Goal: Information Seeking & Learning: Learn about a topic

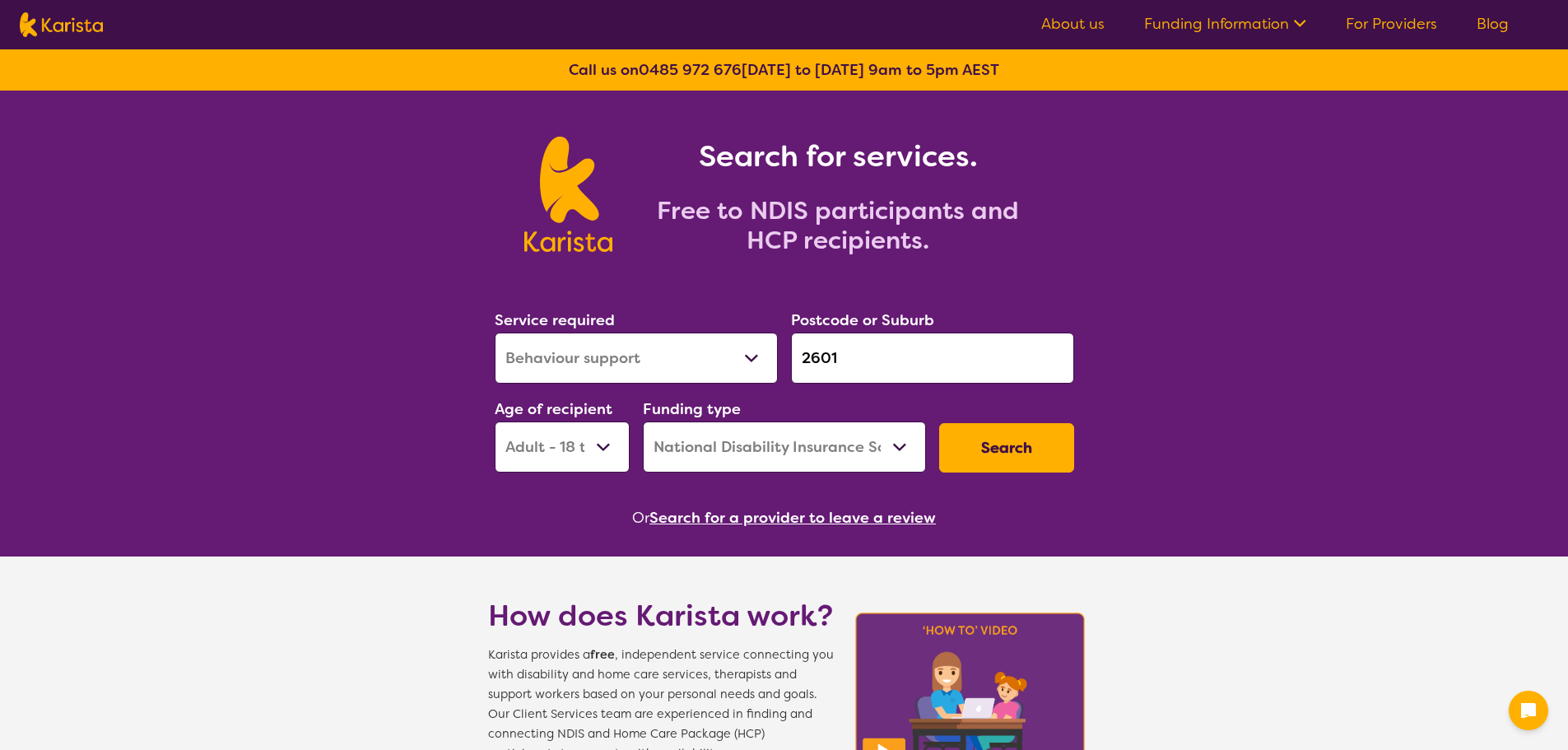
select select "Behaviour support"
select select "AD"
select select "NDIS"
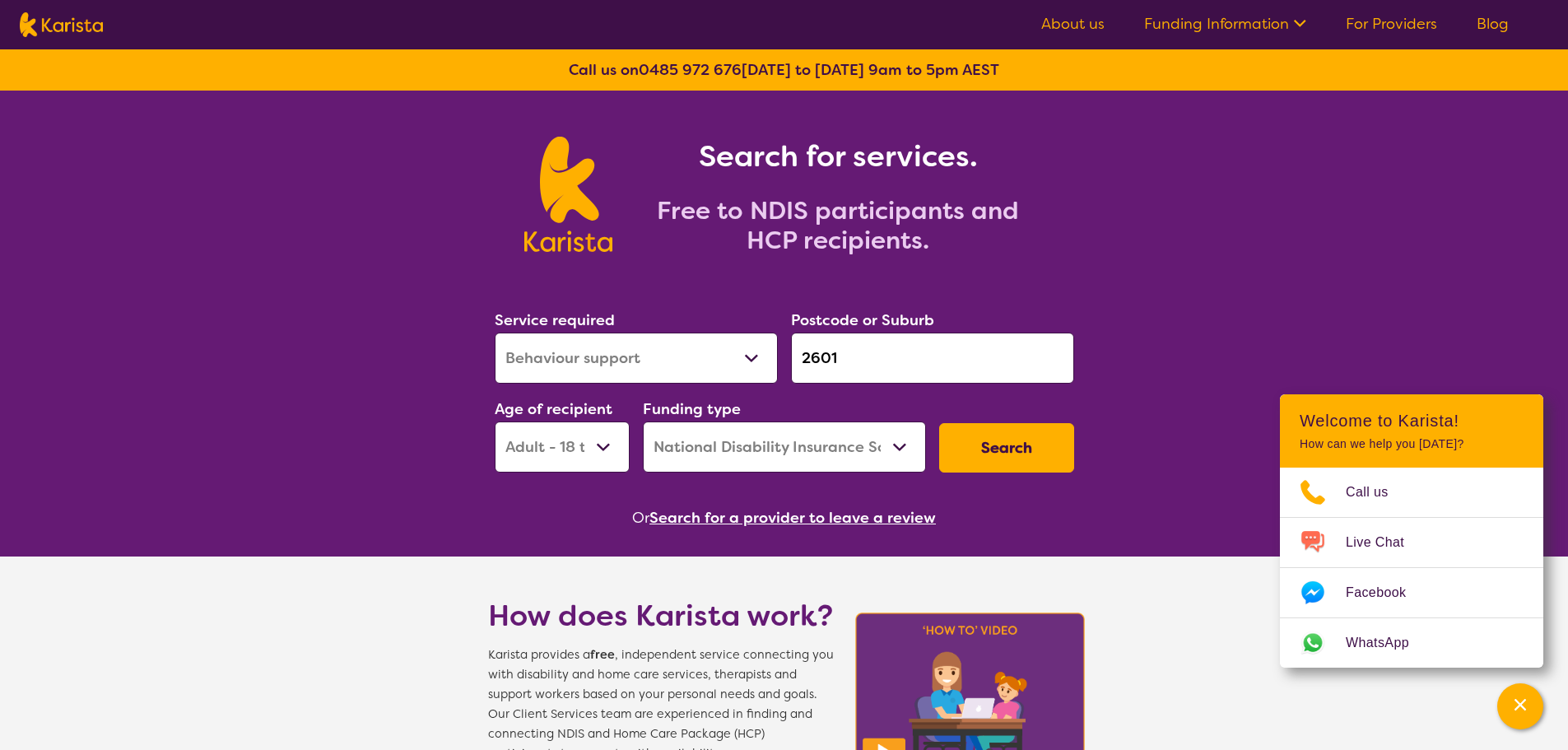
select select "[MEDICAL_DATA]"
click at [495, 332] on select "Allied Health Assistant Assessment ([MEDICAL_DATA] or [MEDICAL_DATA]) Behaviour…" at bounding box center [636, 357] width 283 height 51
click at [604, 437] on select "Early Childhood - 0 to 9 Child - 10 to 11 Adolescent - 12 to 17 Adult - 18 to 6…" at bounding box center [562, 446] width 135 height 51
select select "EC"
click at [495, 421] on select "Early Childhood - 0 to 9 Child - 10 to 11 Adolescent - 12 to 17 Adult - 18 to 6…" at bounding box center [562, 446] width 135 height 51
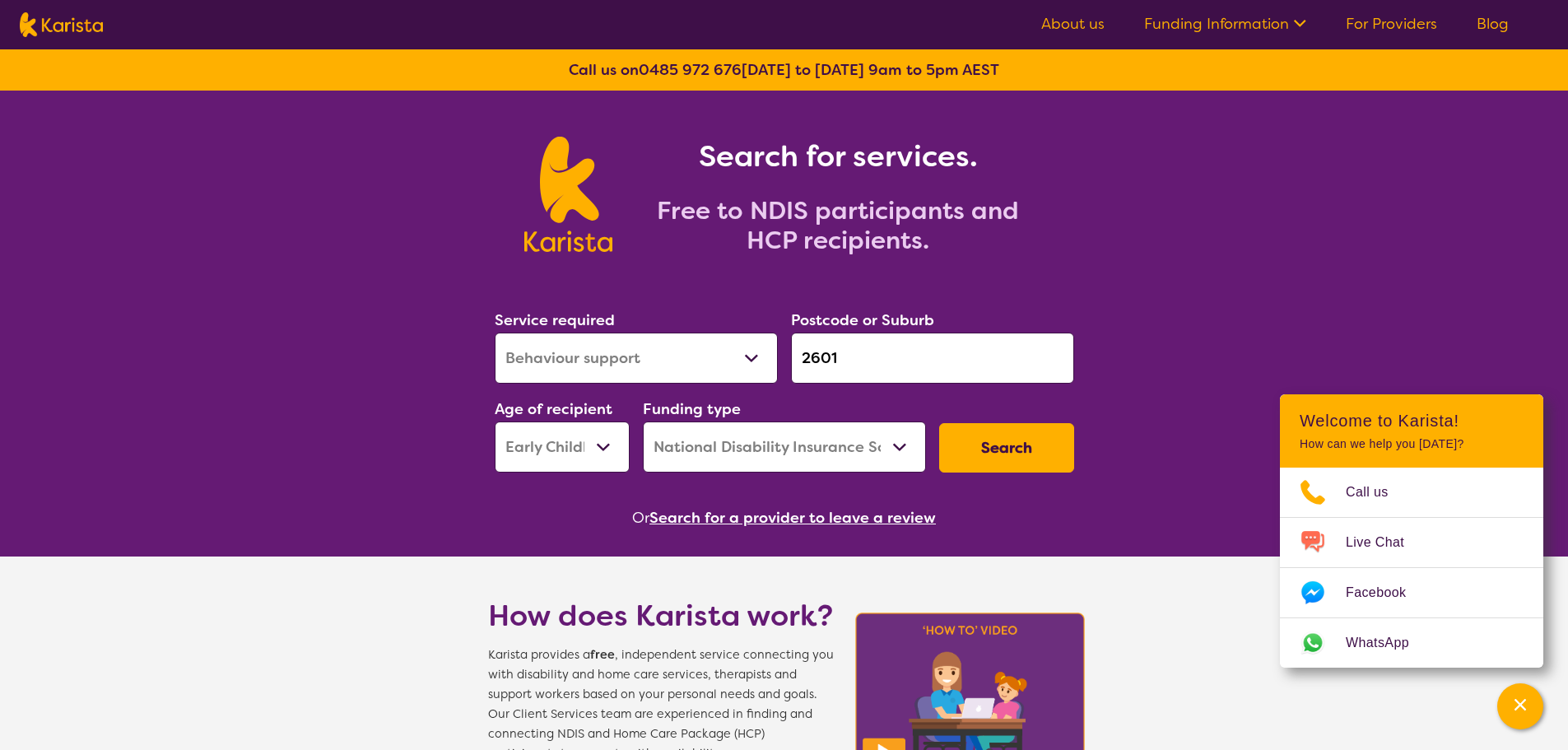
click at [894, 450] on select "Home Care Package (HCP) National Disability Insurance Scheme (NDIS) I don't know" at bounding box center [784, 446] width 283 height 51
select select "i-don-t-know"
click at [643, 421] on select "Home Care Package (HCP) National Disability Insurance Scheme (NDIS) I don't know" at bounding box center [784, 446] width 283 height 51
click at [980, 444] on button "Search" at bounding box center [1007, 447] width 135 height 49
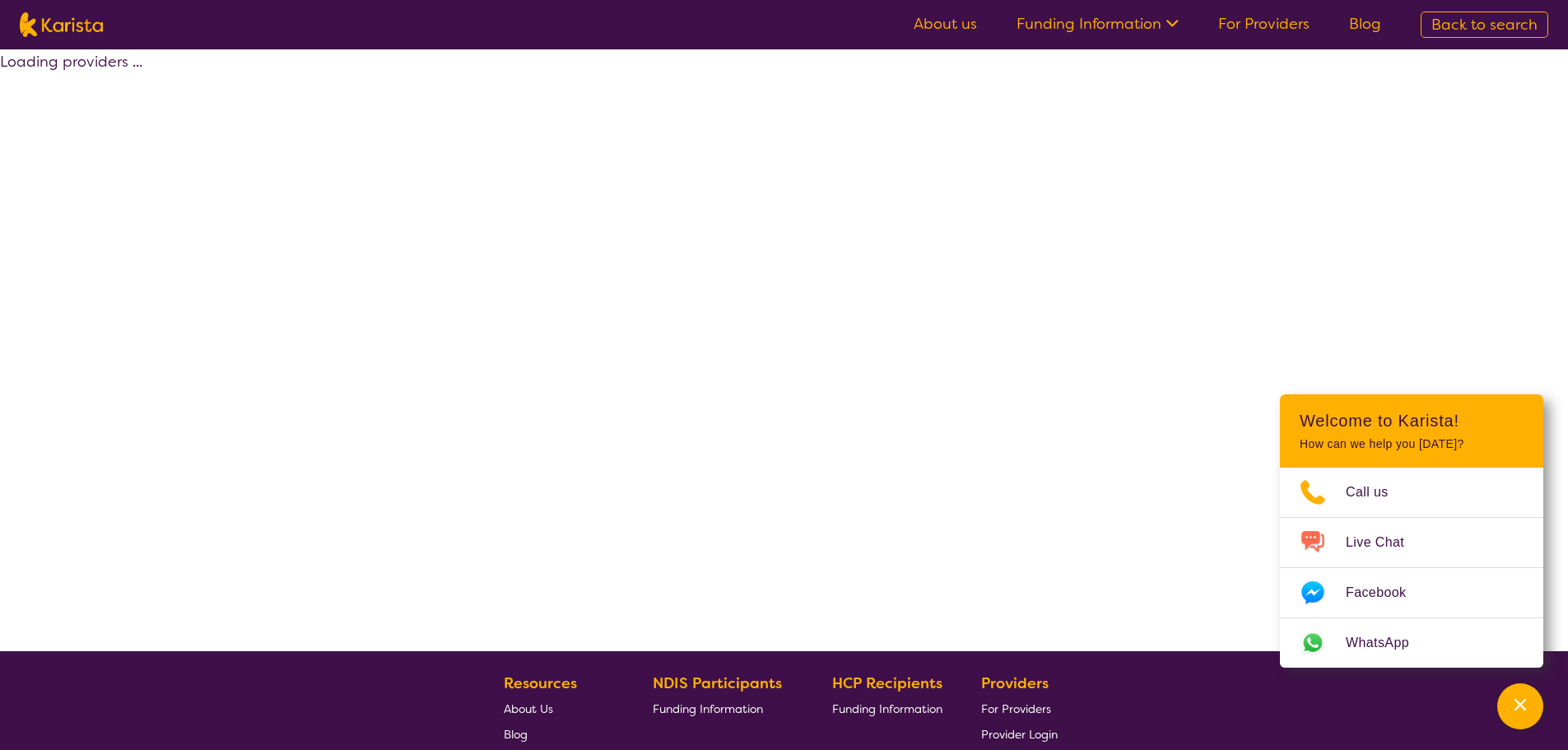
select select "[MEDICAL_DATA]"
select select "EC"
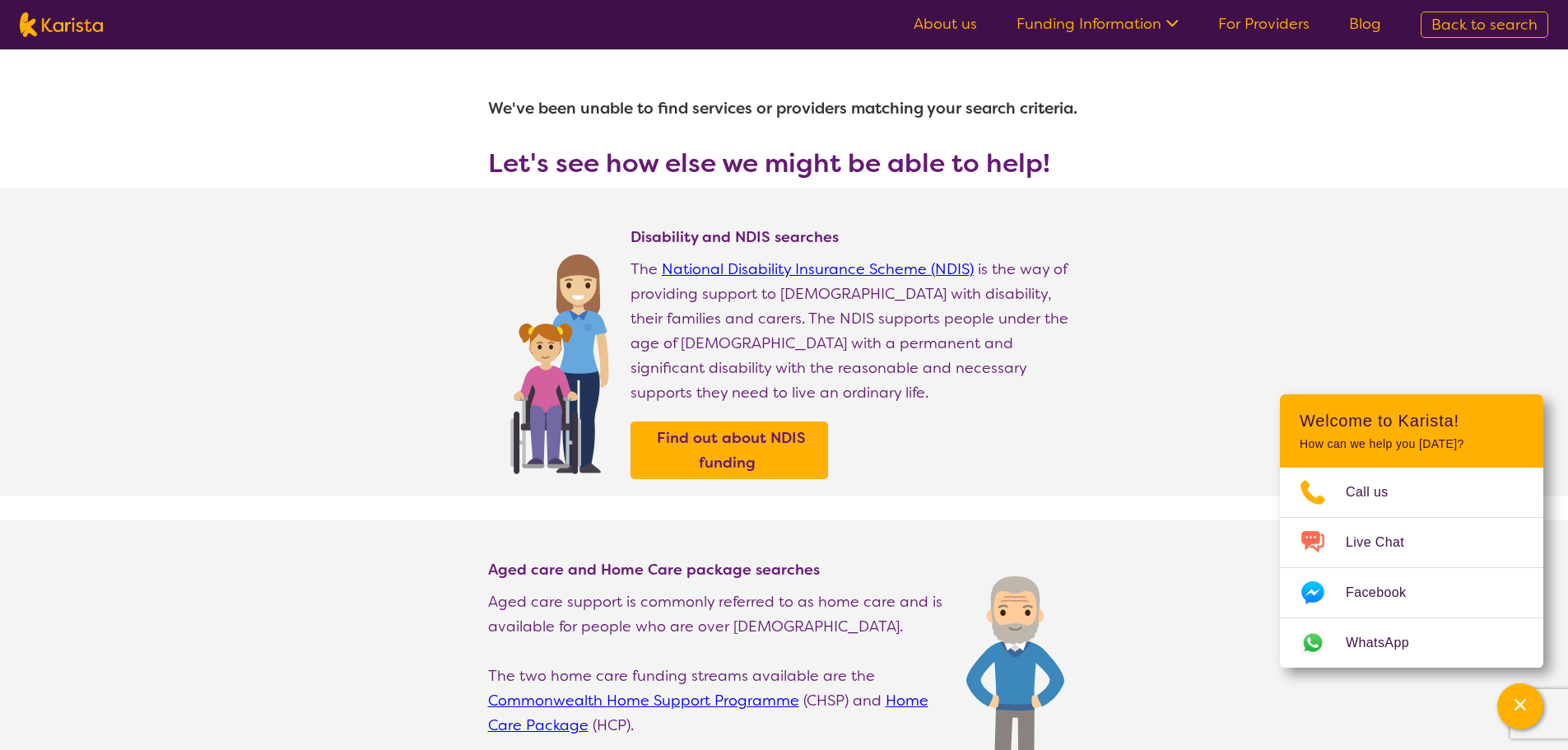
click at [1452, 28] on span "Back to search" at bounding box center [1485, 25] width 106 height 20
select select "[MEDICAL_DATA]"
select select "EC"
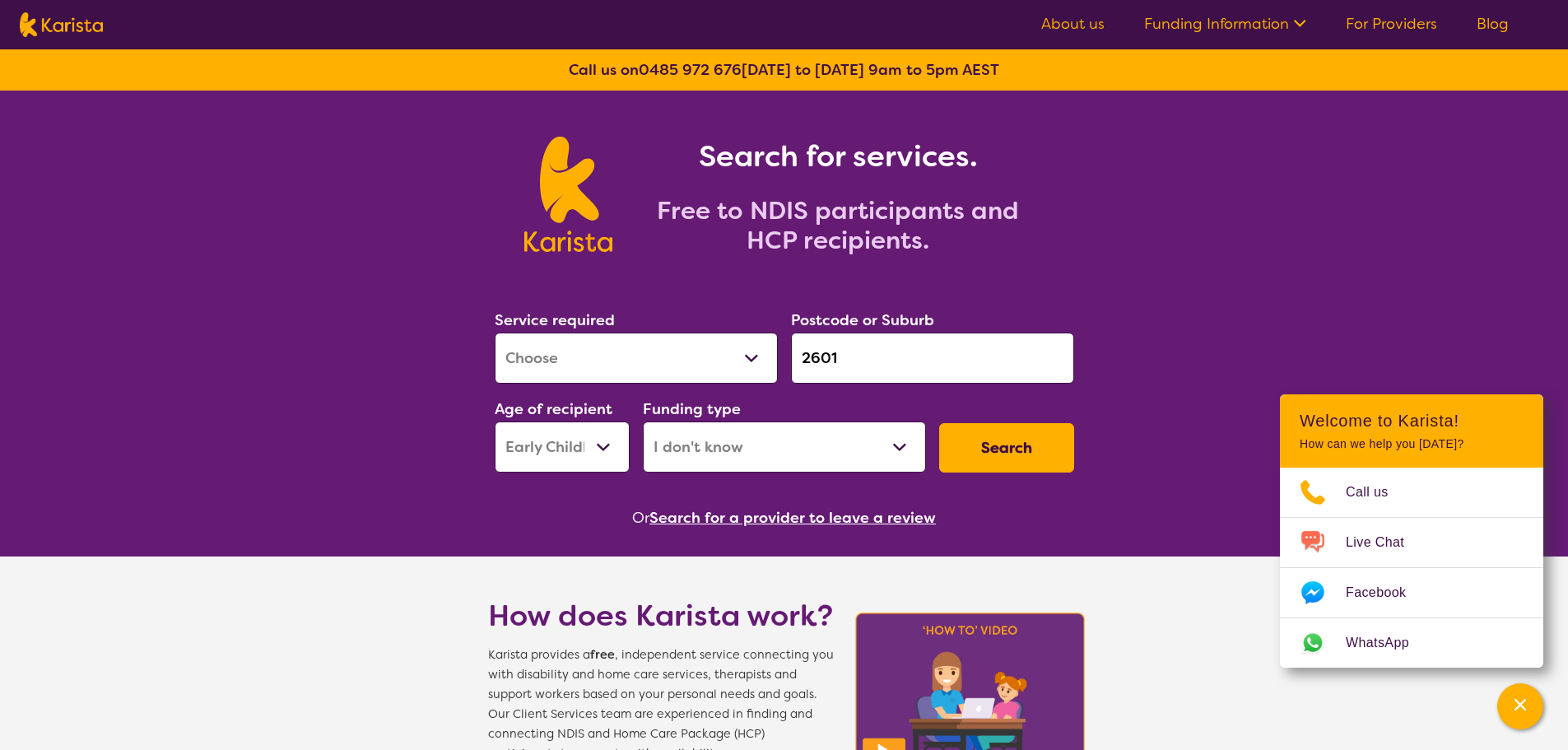
click at [904, 438] on select "Home Care Package (HCP) National Disability Insurance Scheme (NDIS) I don't know" at bounding box center [784, 446] width 283 height 51
select select "NDIS"
click at [643, 421] on select "Home Care Package (HCP) National Disability Insurance Scheme (NDIS) I don't know" at bounding box center [784, 446] width 283 height 51
click at [1039, 420] on div "Search" at bounding box center [1007, 448] width 148 height 62
click at [1036, 448] on button "Search" at bounding box center [1007, 447] width 135 height 49
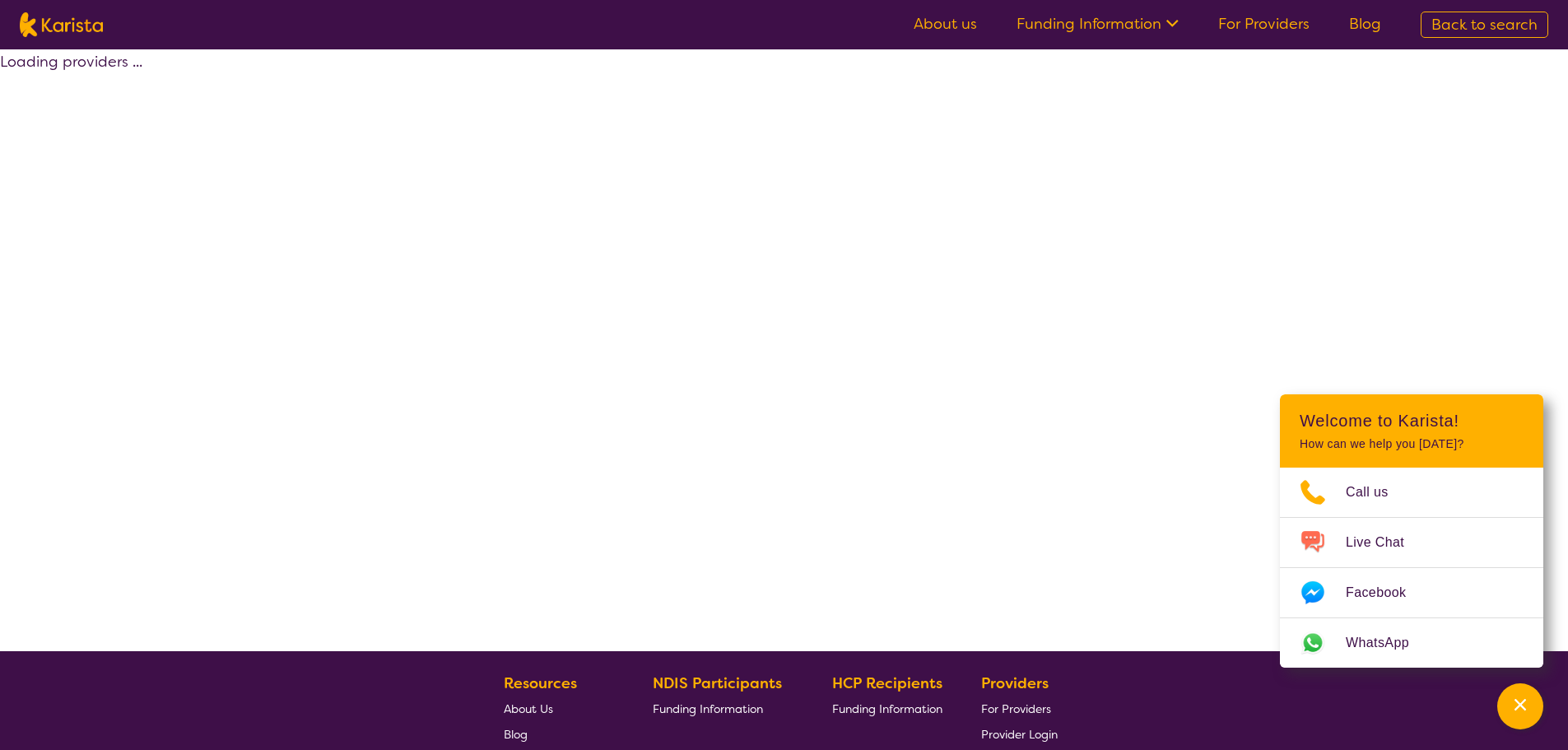
select select "[MEDICAL_DATA]"
select select "EC"
select select "NDIS"
